Goal: Task Accomplishment & Management: Manage account settings

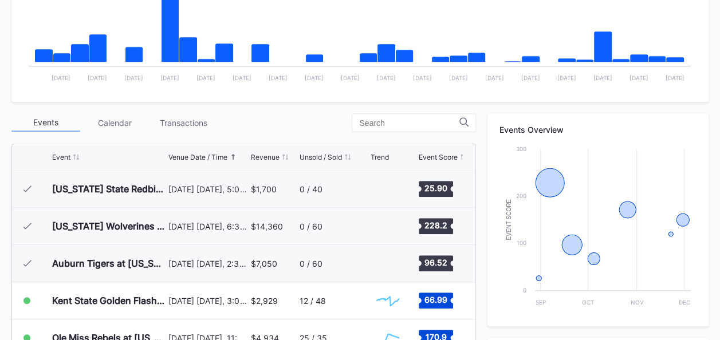
scroll to position [328, 0]
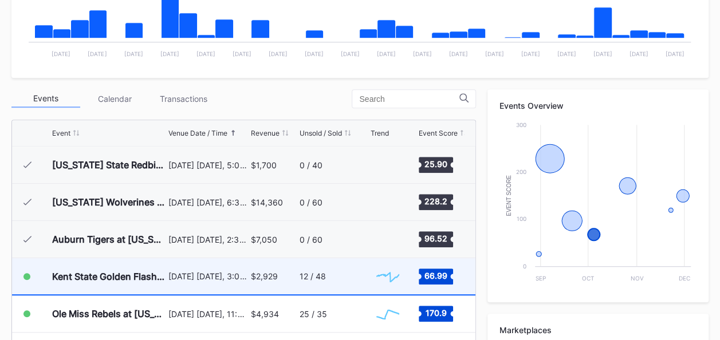
click at [317, 282] on div "12 / 48" at bounding box center [334, 276] width 68 height 36
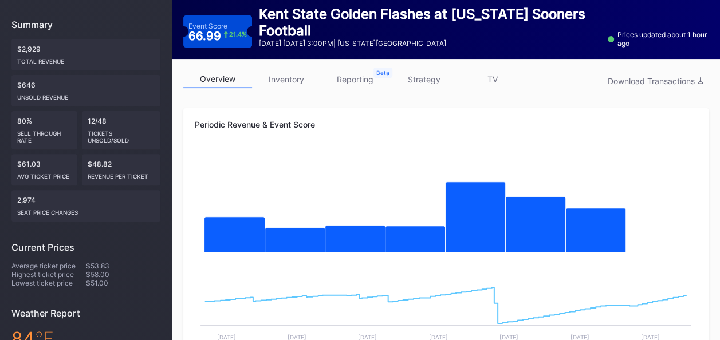
scroll to position [74, 0]
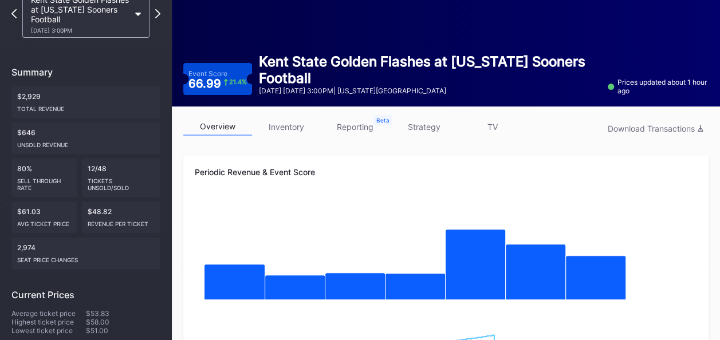
click at [297, 125] on link "inventory" at bounding box center [286, 127] width 69 height 18
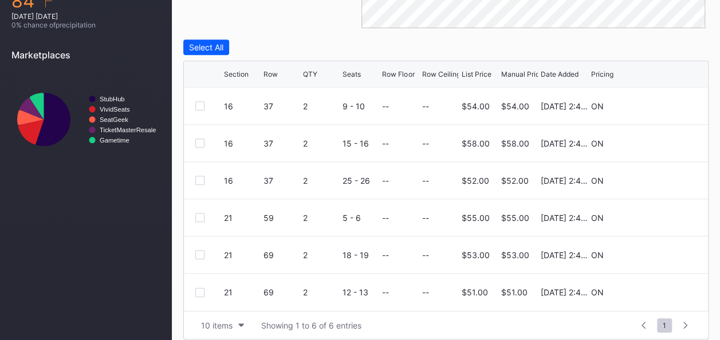
scroll to position [469, 0]
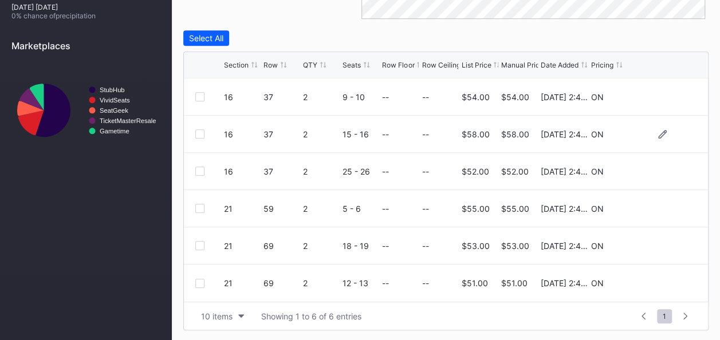
click at [667, 133] on div at bounding box center [662, 134] width 69 height 9
click at [660, 130] on icon at bounding box center [662, 134] width 9 height 9
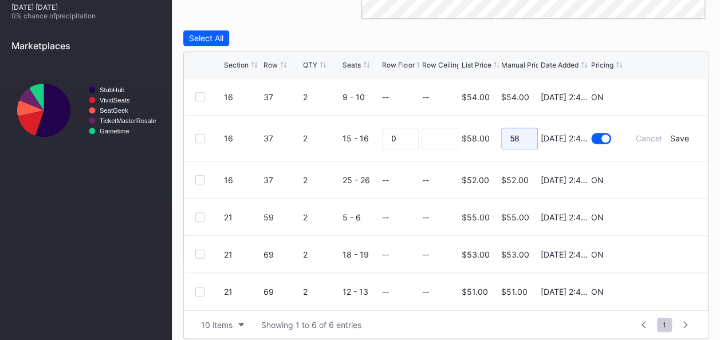
drag, startPoint x: 519, startPoint y: 139, endPoint x: 506, endPoint y: 137, distance: 13.8
click at [506, 137] on input "58" at bounding box center [519, 139] width 37 height 22
type input "44"
click at [683, 137] on div "Save" at bounding box center [679, 138] width 19 height 10
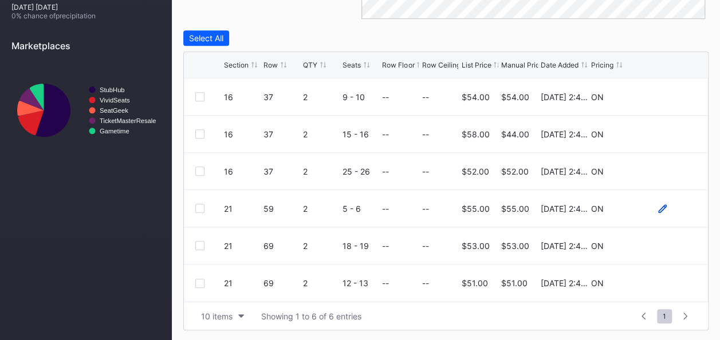
click at [663, 205] on icon at bounding box center [662, 208] width 9 height 9
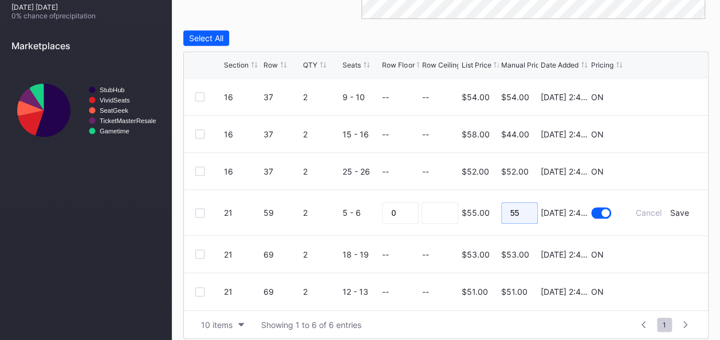
drag, startPoint x: 528, startPoint y: 208, endPoint x: 478, endPoint y: 212, distance: 49.4
click at [478, 212] on form "21 59 2 5 - 6 0 $55.00 55 [DATE] 2:49PM Cancel Save" at bounding box center [460, 212] width 473 height 45
type input "46"
click at [680, 208] on div "Save" at bounding box center [679, 213] width 19 height 10
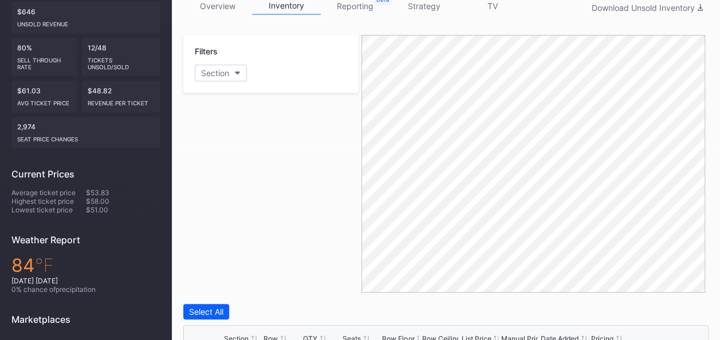
scroll to position [0, 0]
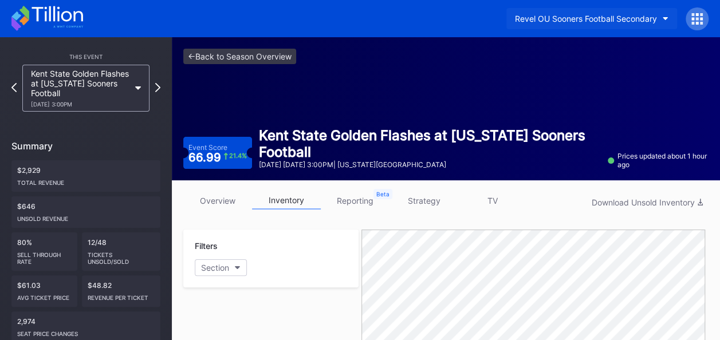
click at [660, 21] on button "Revel OU Sooners Football Secondary" at bounding box center [591, 18] width 171 height 21
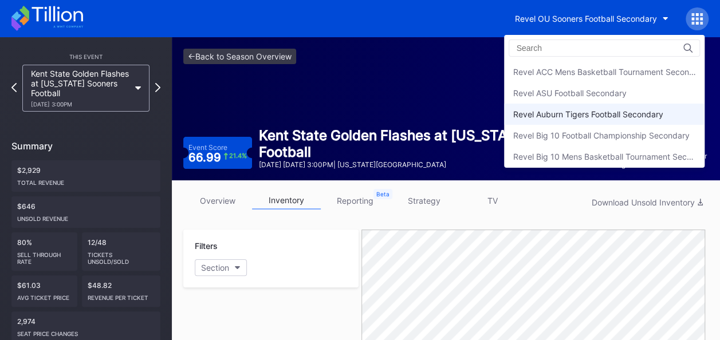
click at [617, 109] on div "Revel Auburn Tigers Football Secondary" at bounding box center [588, 114] width 150 height 10
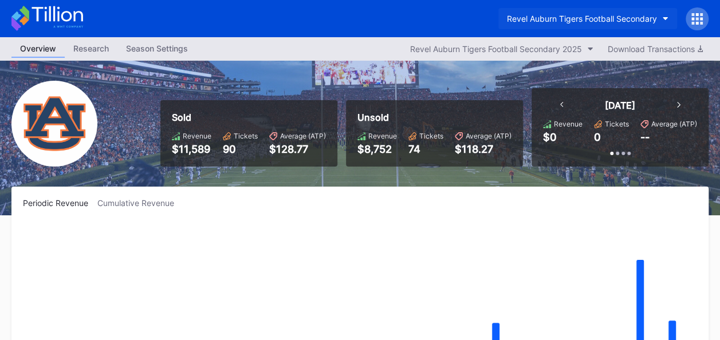
click at [664, 11] on button "Revel Auburn Tigers Football Secondary" at bounding box center [587, 18] width 179 height 21
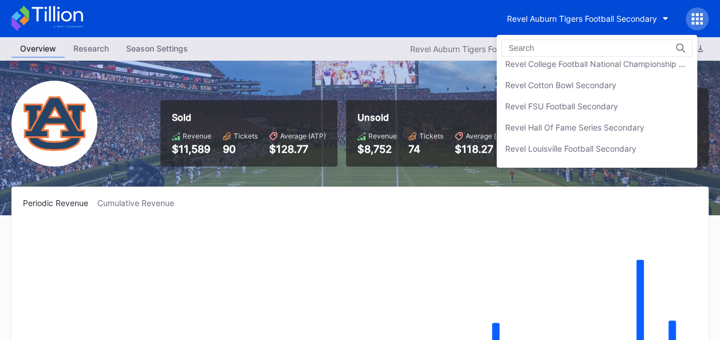
scroll to position [183, 0]
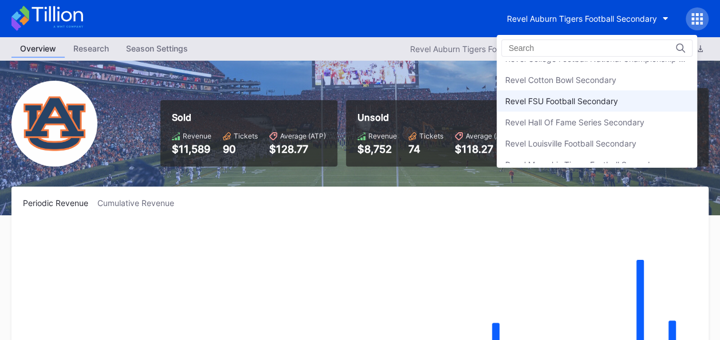
click at [592, 96] on div "Revel FSU Football Secondary" at bounding box center [561, 101] width 113 height 10
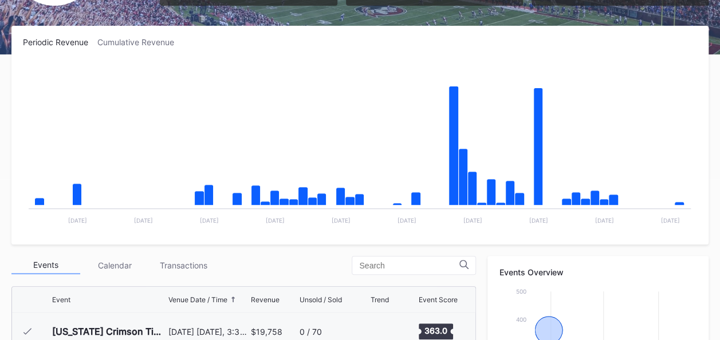
scroll to position [165, 0]
